Goal: Navigation & Orientation: Find specific page/section

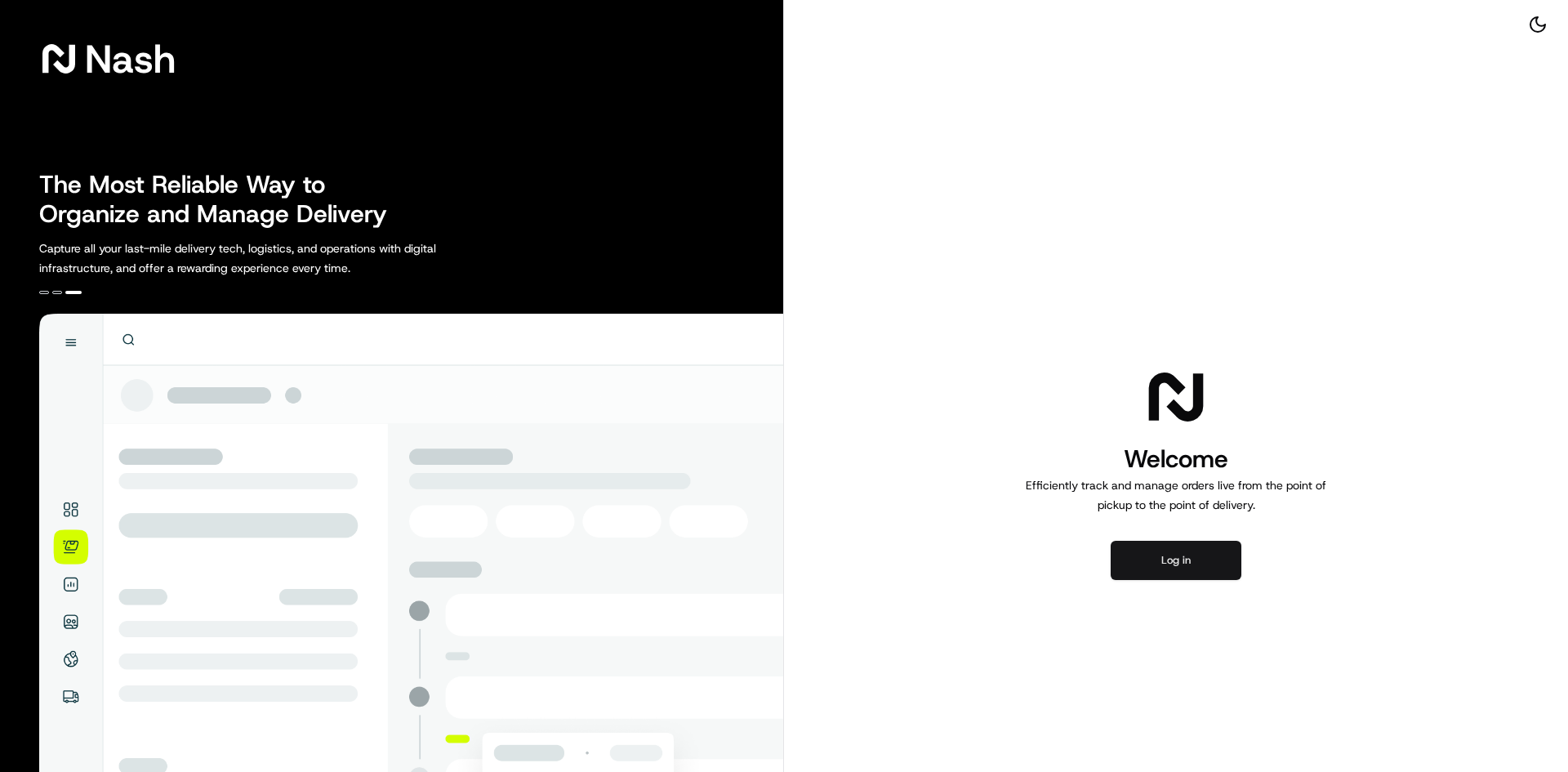
click at [1174, 545] on button "Log in" at bounding box center [1176, 560] width 131 height 39
